Goal: Transaction & Acquisition: Purchase product/service

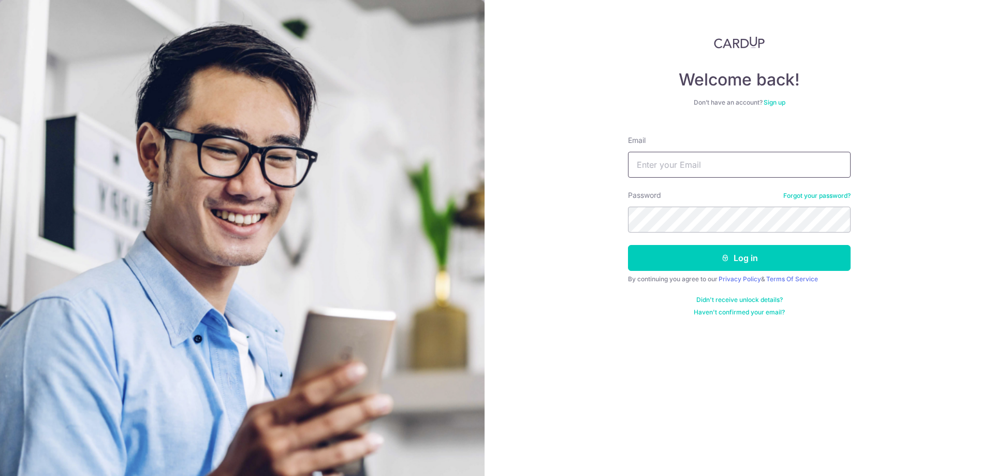
click at [706, 171] on input "Email" at bounding box center [739, 165] width 223 height 26
type input "cerdicwonggg@gmail.com"
click at [714, 256] on button "Log in" at bounding box center [739, 258] width 223 height 26
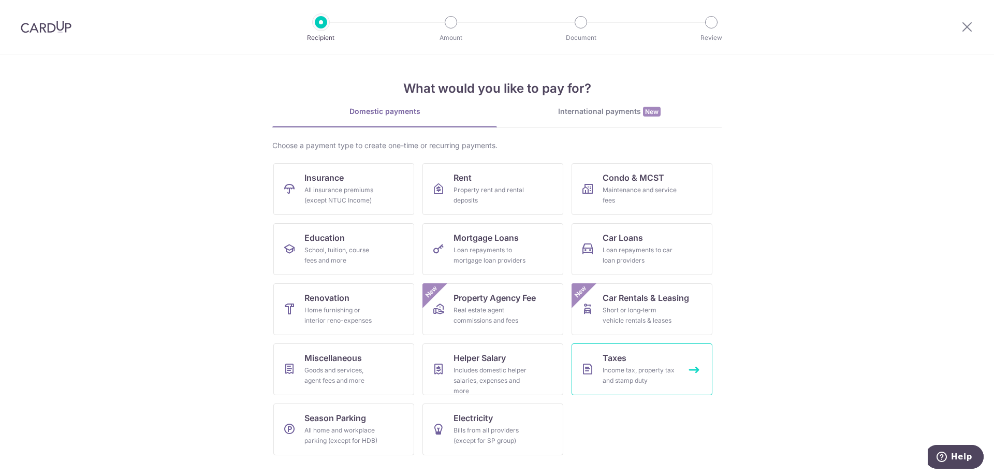
click at [635, 370] on div "Income tax, property tax and stamp duty" at bounding box center [640, 375] width 75 height 21
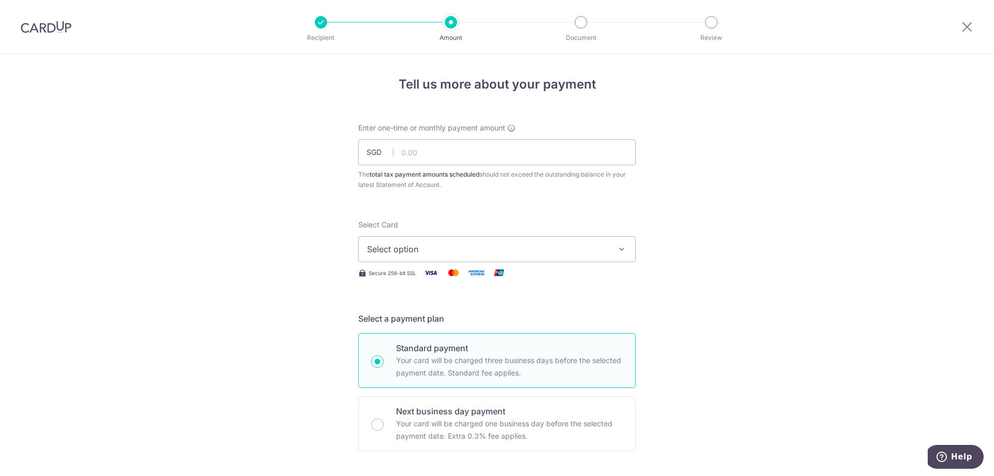
click at [486, 247] on span "Select option" at bounding box center [487, 249] width 241 height 12
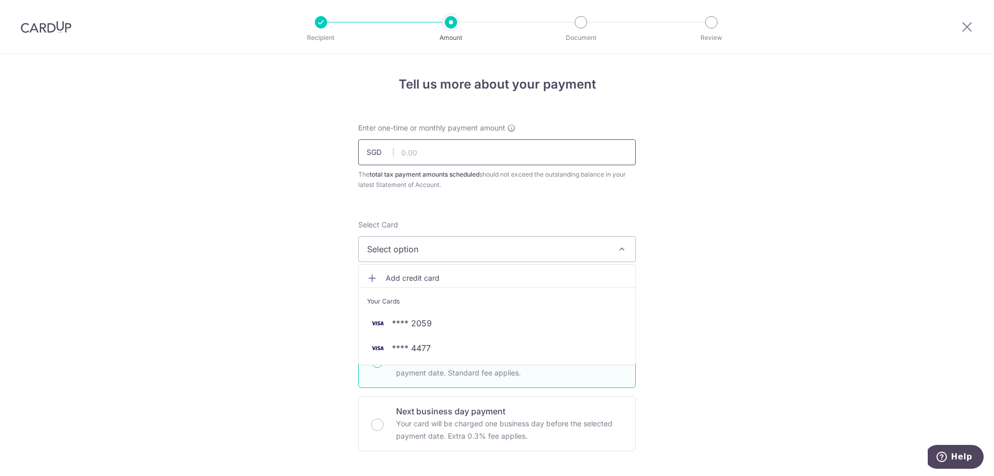
click at [461, 157] on input "text" at bounding box center [497, 152] width 278 height 26
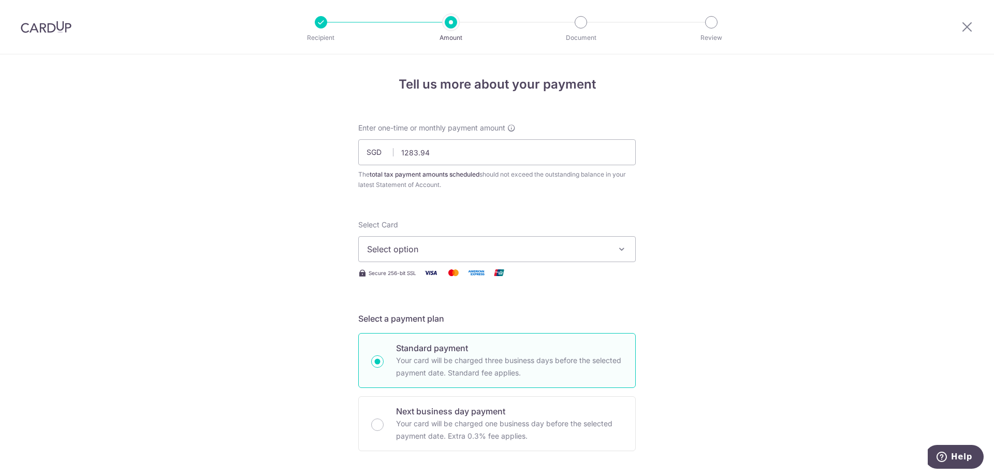
type input "1,283.94"
click at [603, 283] on div "Select Card Select option Add credit card Your Cards **** 2059 **** 4477 Secure…" at bounding box center [497, 252] width 278 height 64
click at [605, 253] on span "Select option" at bounding box center [487, 249] width 241 height 12
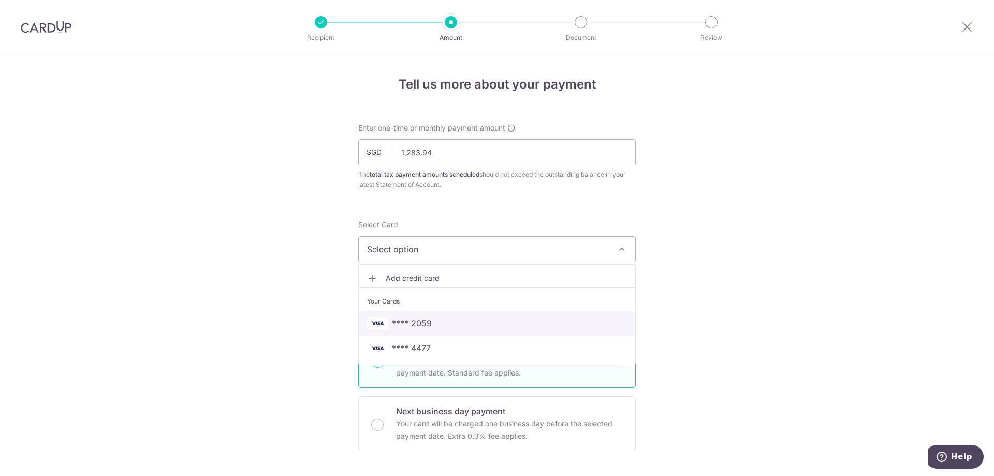
click at [440, 326] on span "**** 2059" at bounding box center [497, 323] width 260 height 12
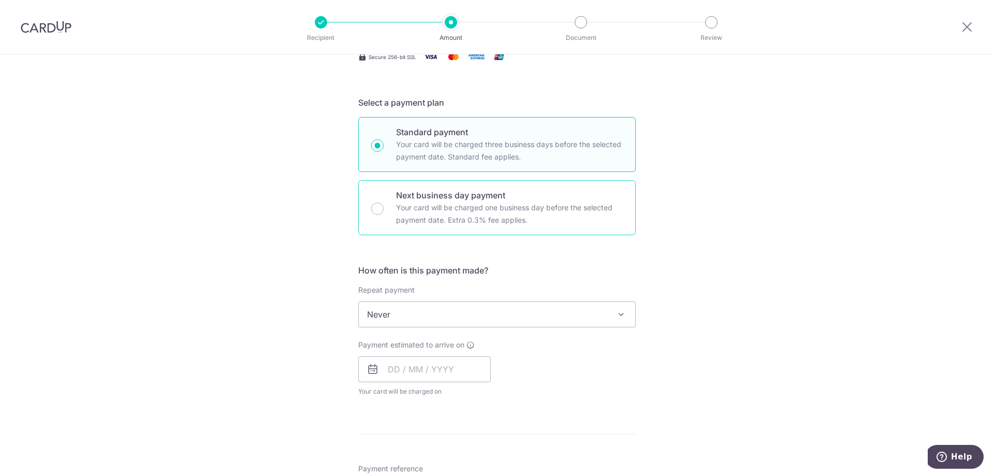
scroll to position [259, 0]
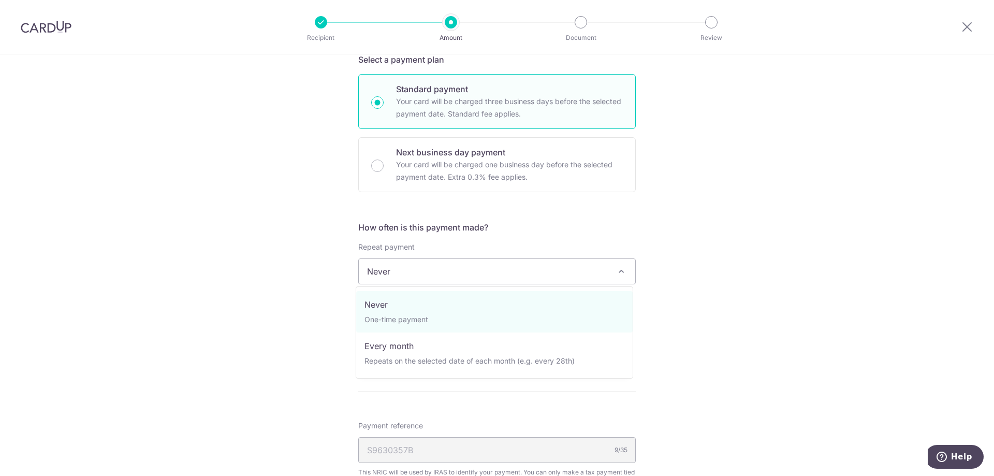
click at [494, 278] on span "Never" at bounding box center [497, 271] width 277 height 25
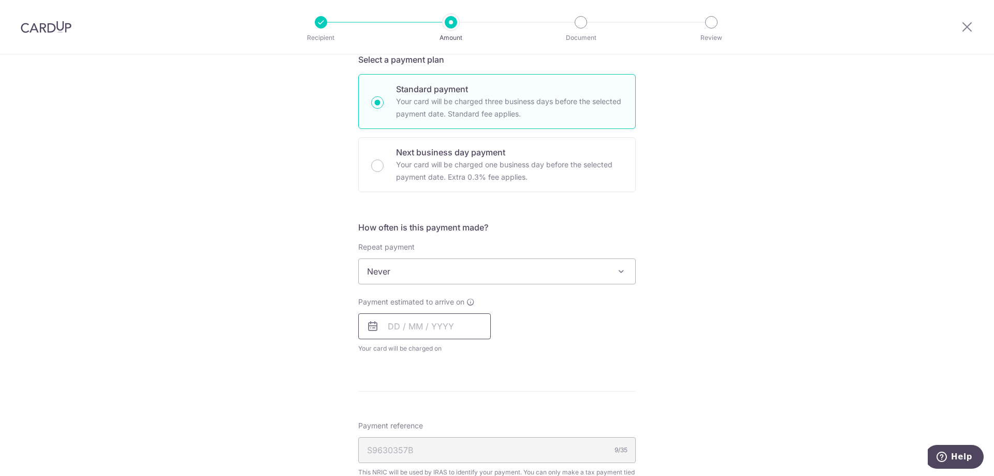
click at [425, 330] on input "text" at bounding box center [424, 326] width 133 height 26
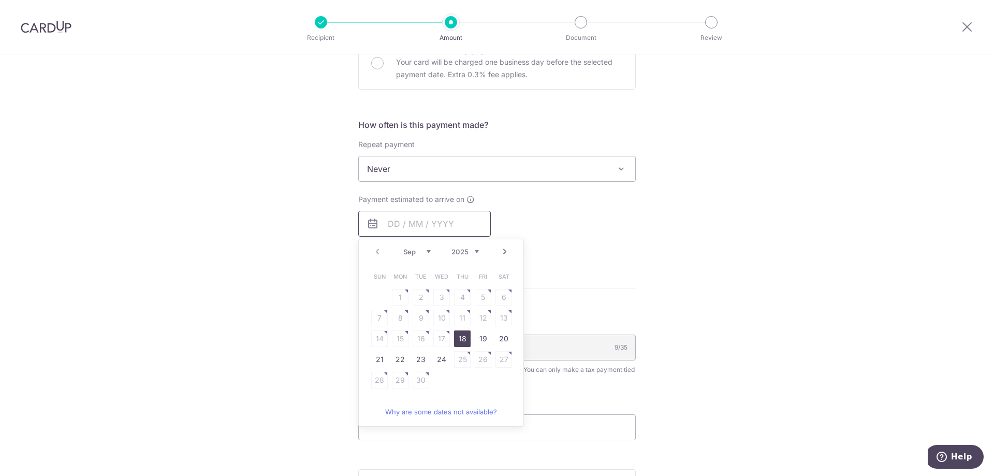
scroll to position [363, 0]
click at [459, 341] on link "18" at bounding box center [462, 337] width 17 height 17
type input "[DATE]"
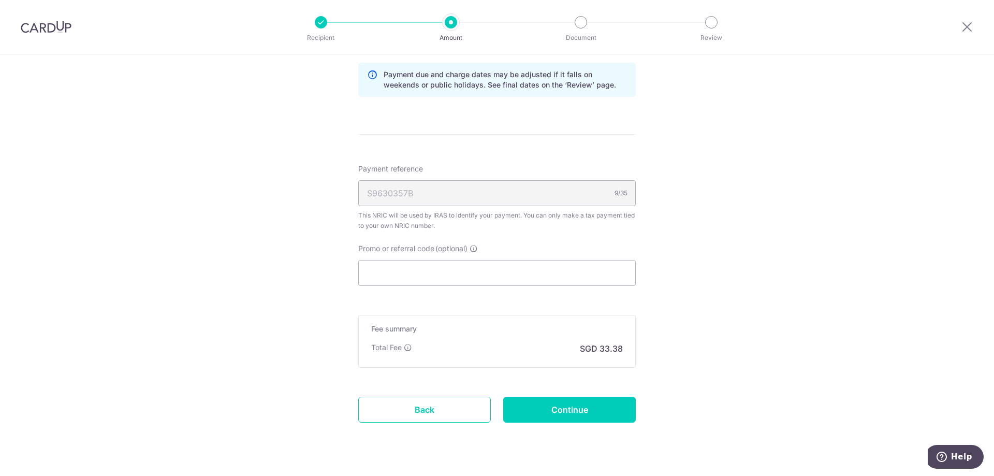
scroll to position [570, 0]
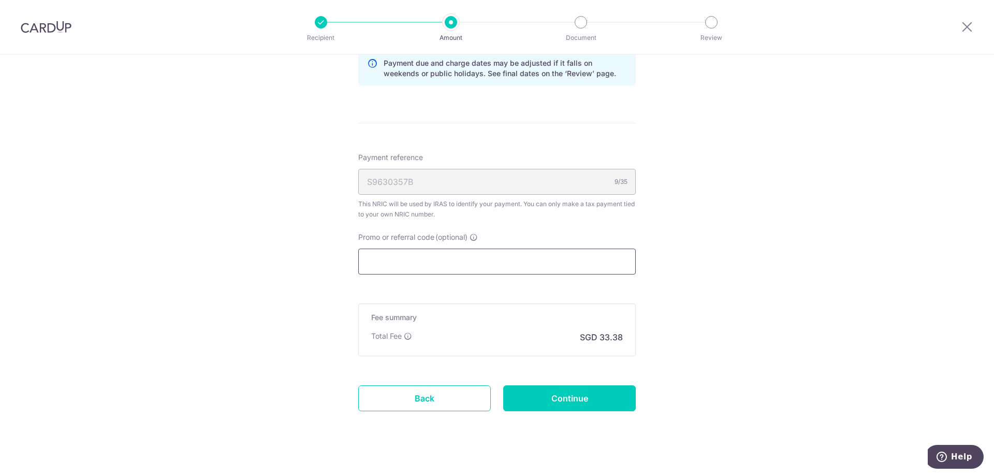
click at [482, 267] on input "Promo or referral code (optional)" at bounding box center [497, 262] width 278 height 26
paste input "VTAX25ONE"
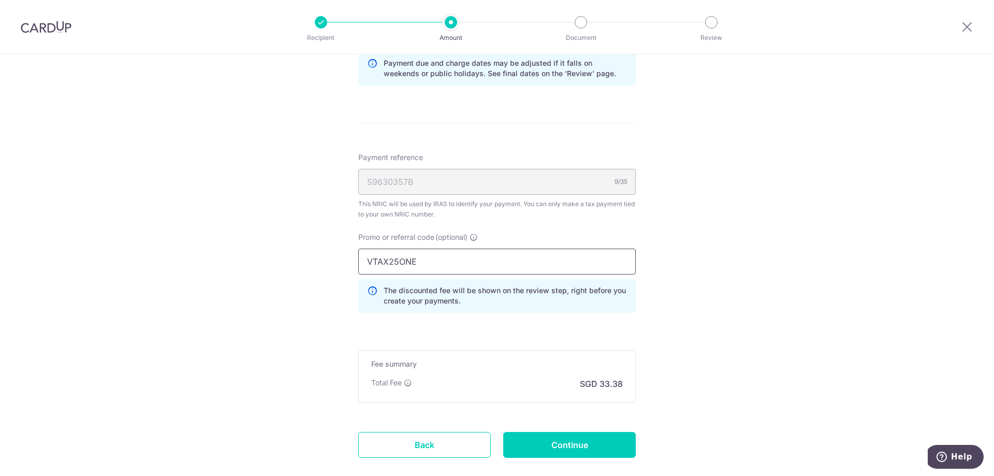
type input "VTAX25ONE"
click at [544, 316] on div "Promo or referral code (optional) VTAX25ONE The discounted fee will be shown on…" at bounding box center [497, 276] width 290 height 89
click at [584, 449] on input "Continue" at bounding box center [569, 445] width 133 height 26
type input "Create Schedule"
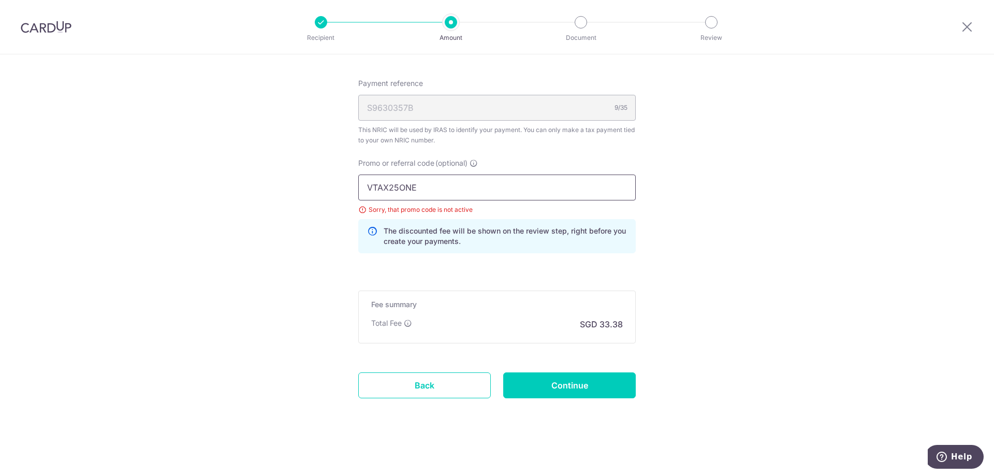
click at [467, 190] on input "VTAX25ONE" at bounding box center [497, 188] width 278 height 26
paste input "MCTAX25N"
type input "MCTAX25N"
click at [560, 389] on input "Continue" at bounding box center [569, 385] width 133 height 26
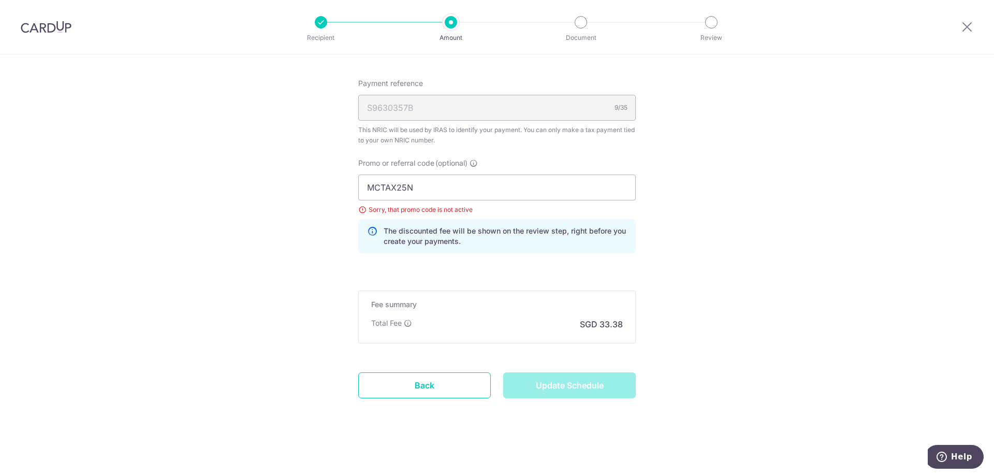
type input "Update Schedule"
click at [584, 388] on input "Continue" at bounding box center [569, 385] width 133 height 26
type input "Update Schedule"
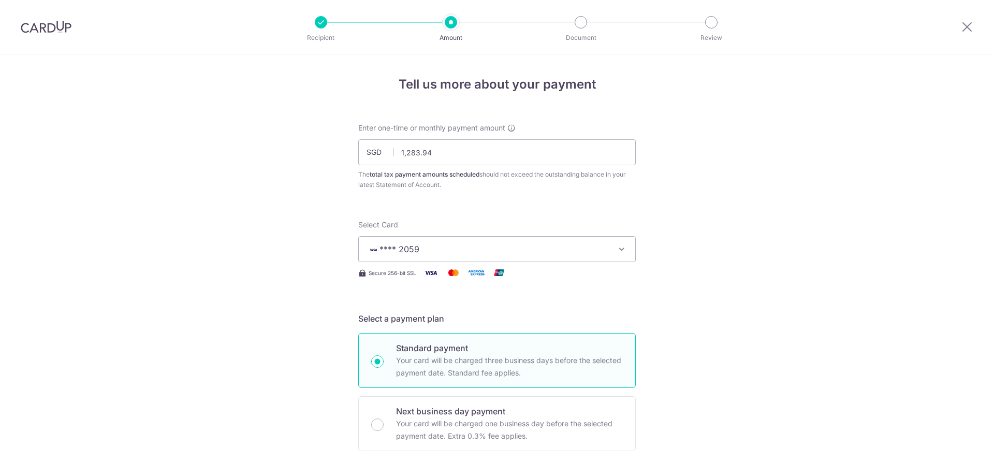
drag, startPoint x: 287, startPoint y: 179, endPoint x: 252, endPoint y: 174, distance: 35.2
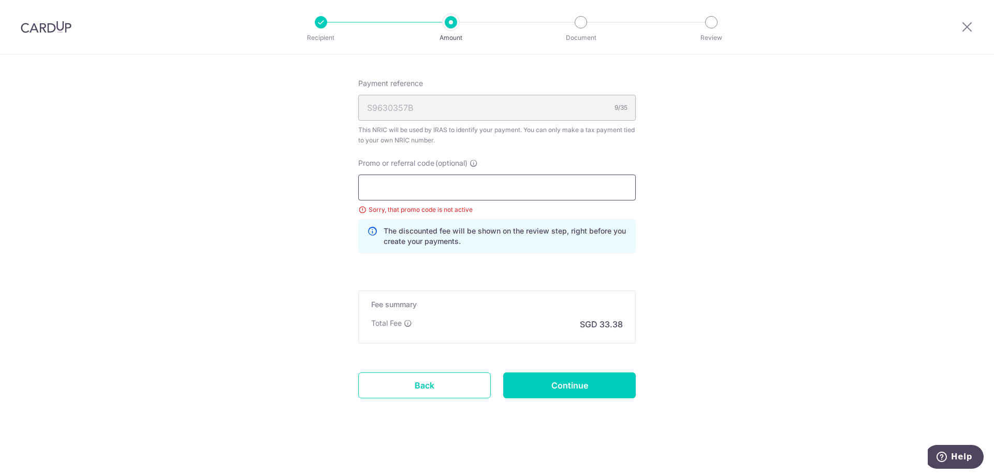
scroll to position [597, 0]
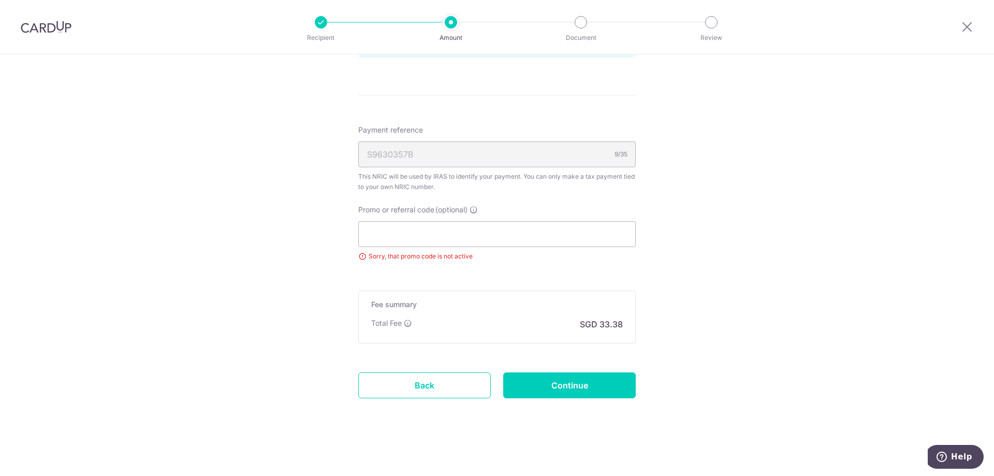
click at [581, 381] on input "Continue" at bounding box center [569, 385] width 133 height 26
type input "Update Schedule"
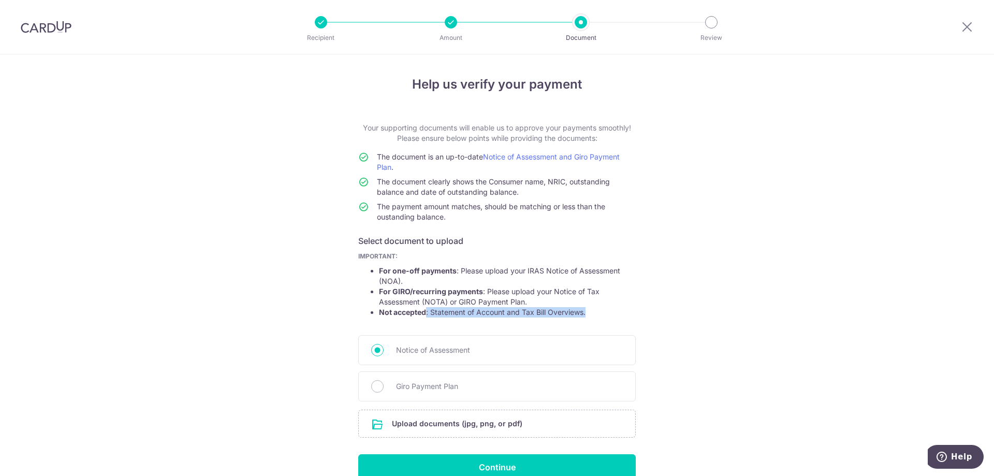
drag, startPoint x: 426, startPoint y: 312, endPoint x: 588, endPoint y: 313, distance: 161.6
click at [588, 313] on li "Not accepted : Statement of Account and Tax Bill Overviews." at bounding box center [507, 312] width 257 height 10
click at [454, 424] on input "file" at bounding box center [497, 423] width 277 height 27
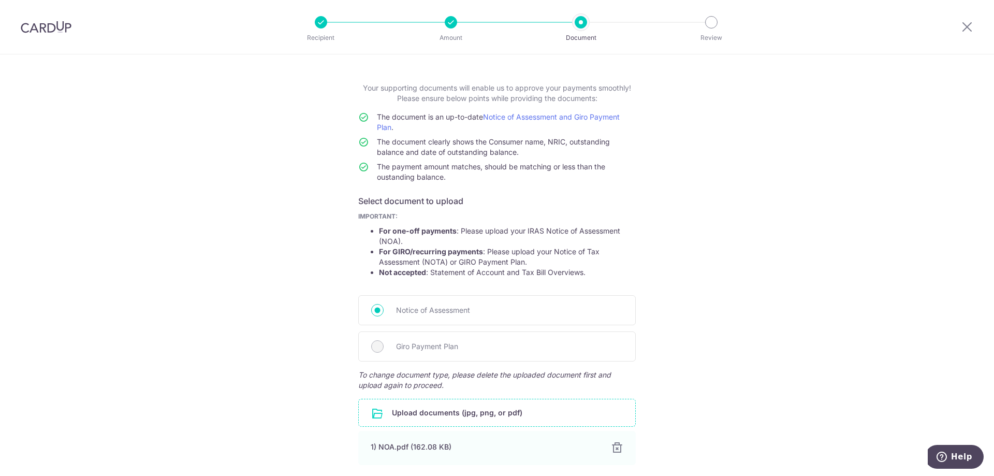
scroll to position [124, 0]
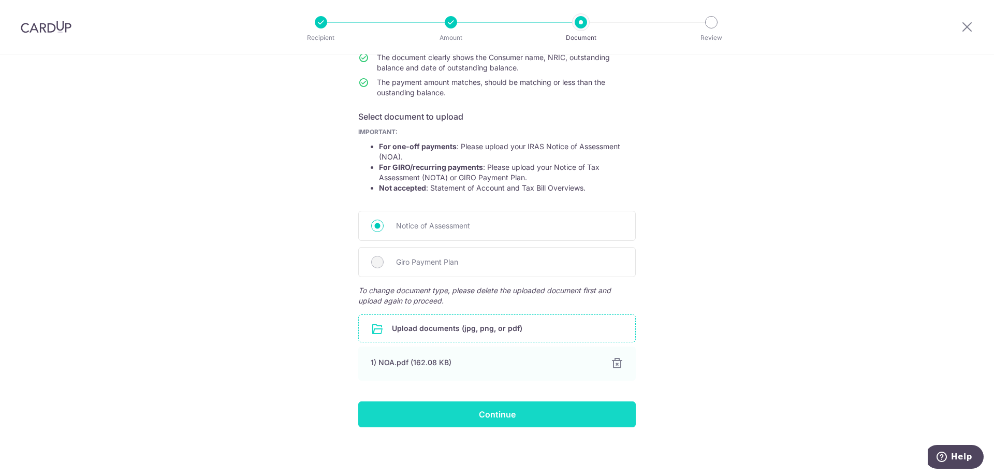
click at [529, 427] on input "Continue" at bounding box center [497, 414] width 278 height 26
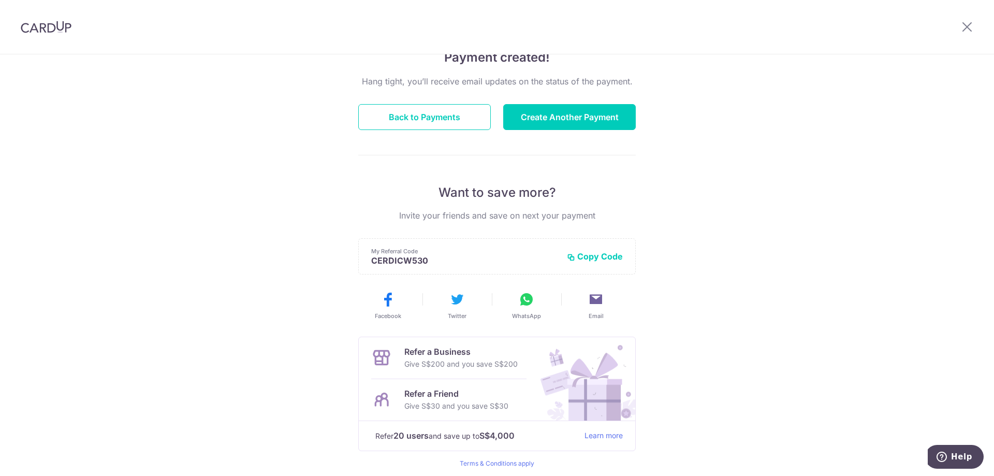
scroll to position [28, 0]
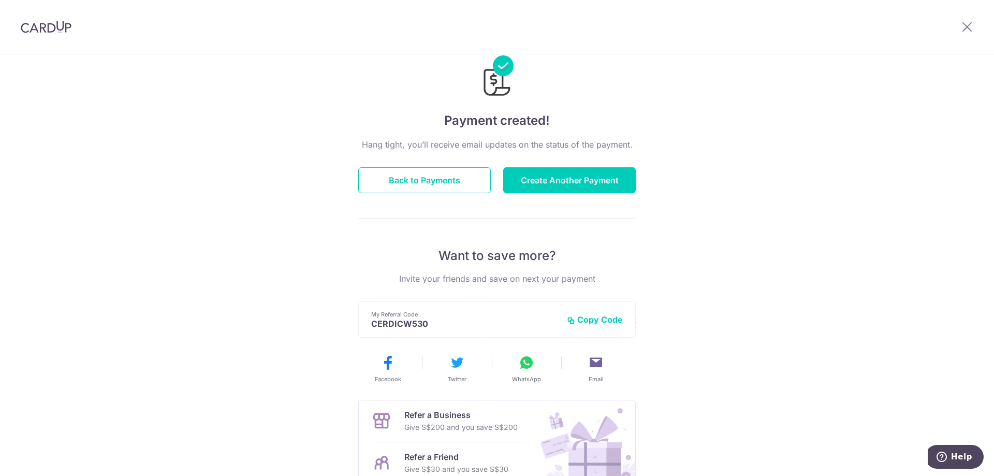
click at [396, 154] on div "Hang tight, you’ll receive email updates on the status of the payment. Back to …" at bounding box center [497, 334] width 278 height 393
click at [409, 177] on button "Back to Payments" at bounding box center [424, 180] width 133 height 26
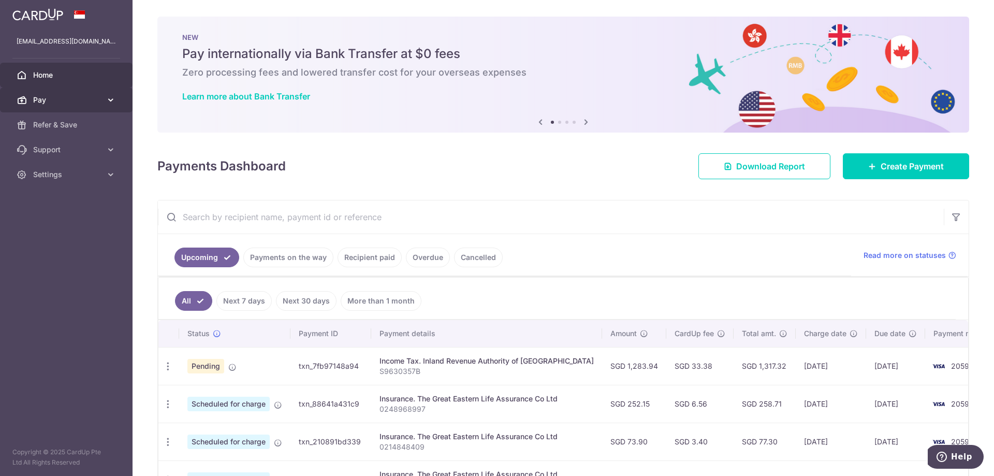
click at [50, 99] on span "Pay" at bounding box center [67, 100] width 68 height 10
click at [52, 99] on span "Pay" at bounding box center [67, 100] width 68 height 10
